Goal: Find specific page/section: Find specific page/section

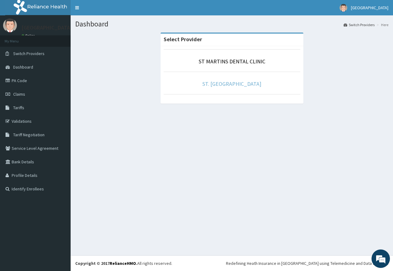
click at [227, 85] on link "ST. [GEOGRAPHIC_DATA]" at bounding box center [232, 83] width 59 height 7
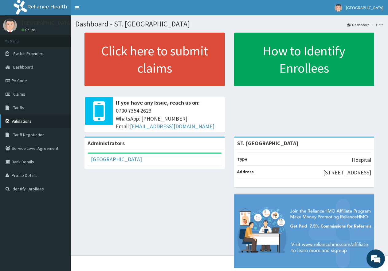
click at [22, 122] on link "Validations" at bounding box center [35, 121] width 71 height 14
